Goal: Transaction & Acquisition: Purchase product/service

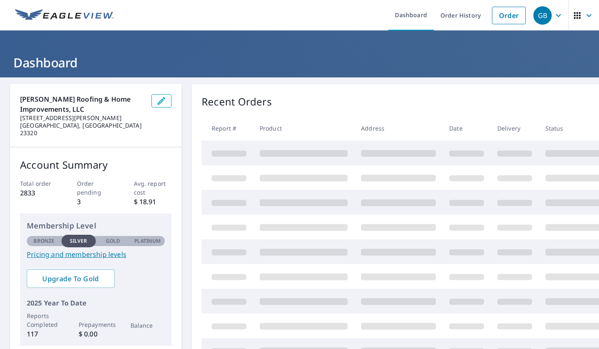
click at [498, 16] on link "Order" at bounding box center [509, 16] width 34 height 18
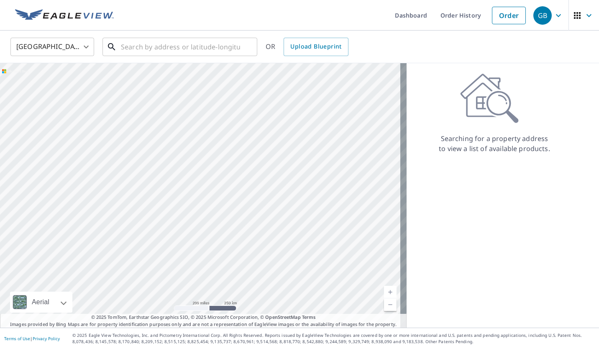
click at [172, 50] on input "text" at bounding box center [180, 46] width 119 height 23
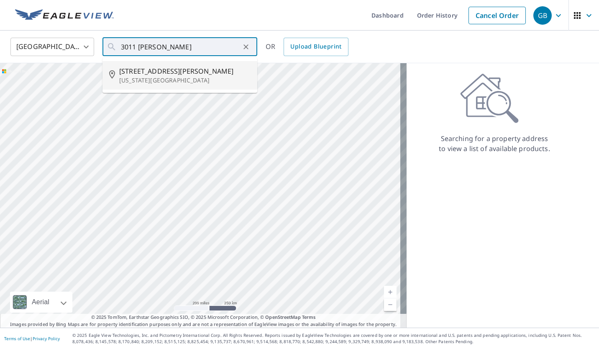
type input "[STREET_ADDRESS][PERSON_NAME][US_STATE]"
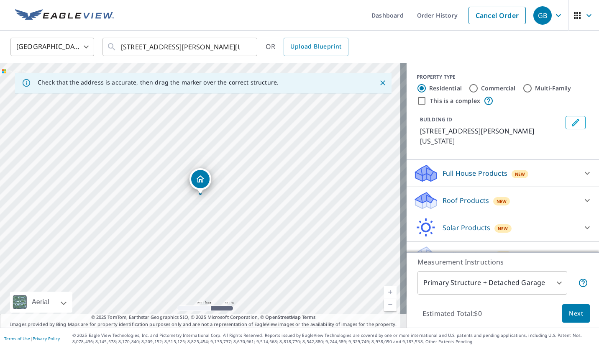
click at [387, 288] on link "Current Level 17, Zoom In" at bounding box center [390, 292] width 13 height 13
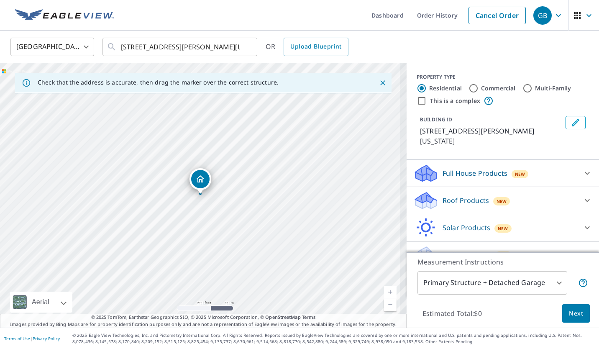
click at [384, 292] on link "Current Level 17, Zoom In" at bounding box center [390, 292] width 13 height 13
click at [384, 292] on link "Current Level 17.859584880830162, Zoom In" at bounding box center [390, 292] width 13 height 13
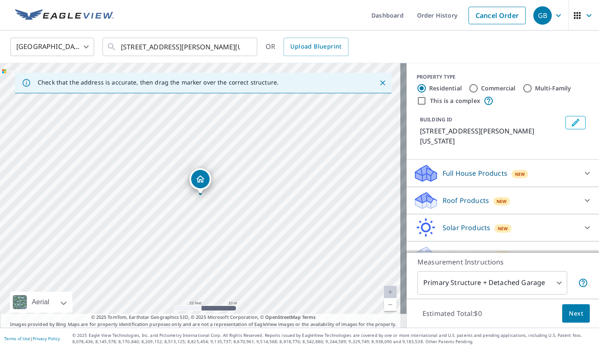
click at [387, 290] on link "Current Level 20, Zoom In Disabled" at bounding box center [390, 292] width 13 height 13
click at [384, 292] on link "Current Level 20, Zoom In Disabled" at bounding box center [390, 292] width 13 height 13
click at [461, 197] on p "Roof Products" at bounding box center [466, 200] width 46 height 10
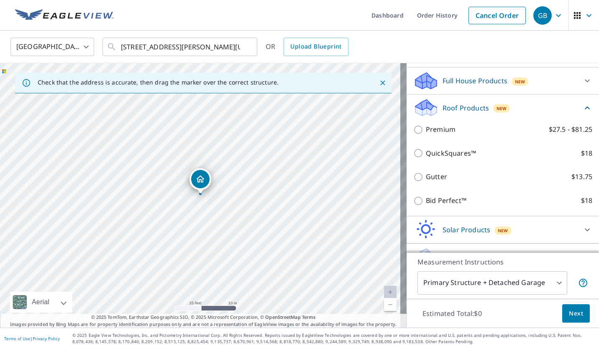
scroll to position [92, 0]
click at [414, 205] on input "Bid Perfect™ $18" at bounding box center [419, 201] width 13 height 10
checkbox input "true"
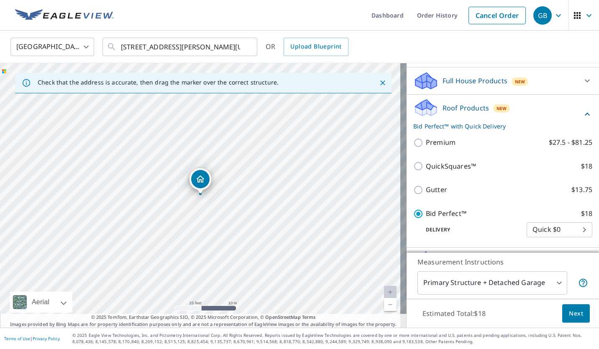
click at [573, 313] on span "Next" at bounding box center [576, 313] width 14 height 10
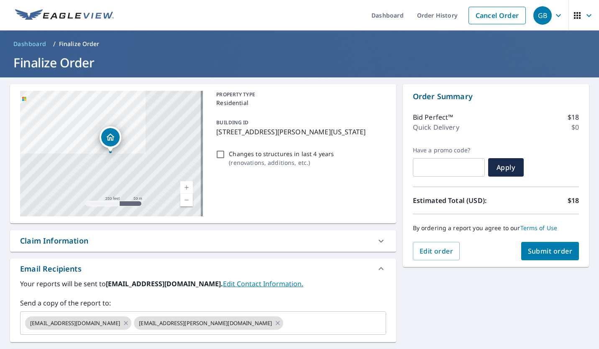
click at [557, 255] on span "Submit order" at bounding box center [550, 250] width 45 height 9
